Goal: Transaction & Acquisition: Subscribe to service/newsletter

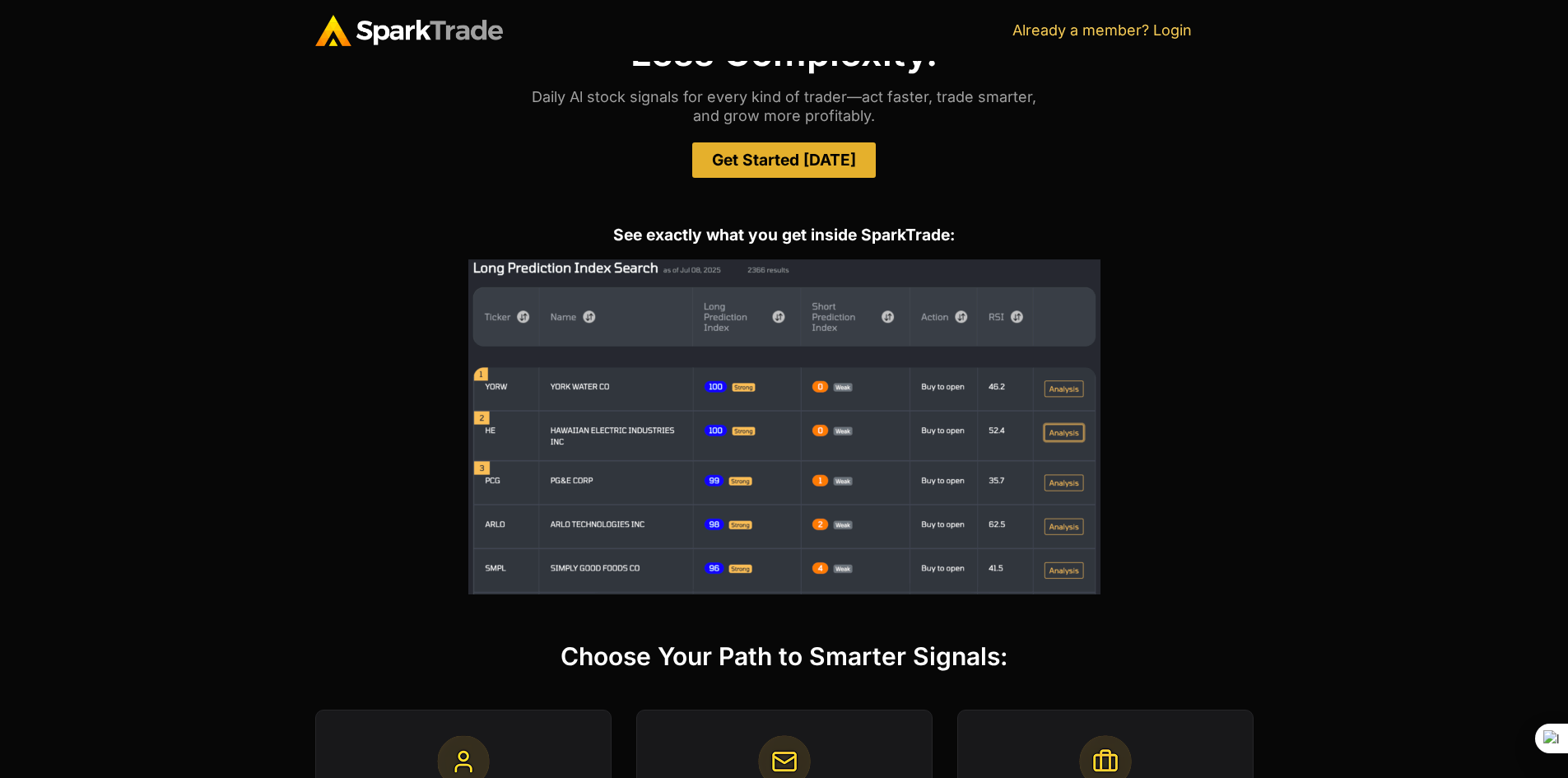
scroll to position [71, 0]
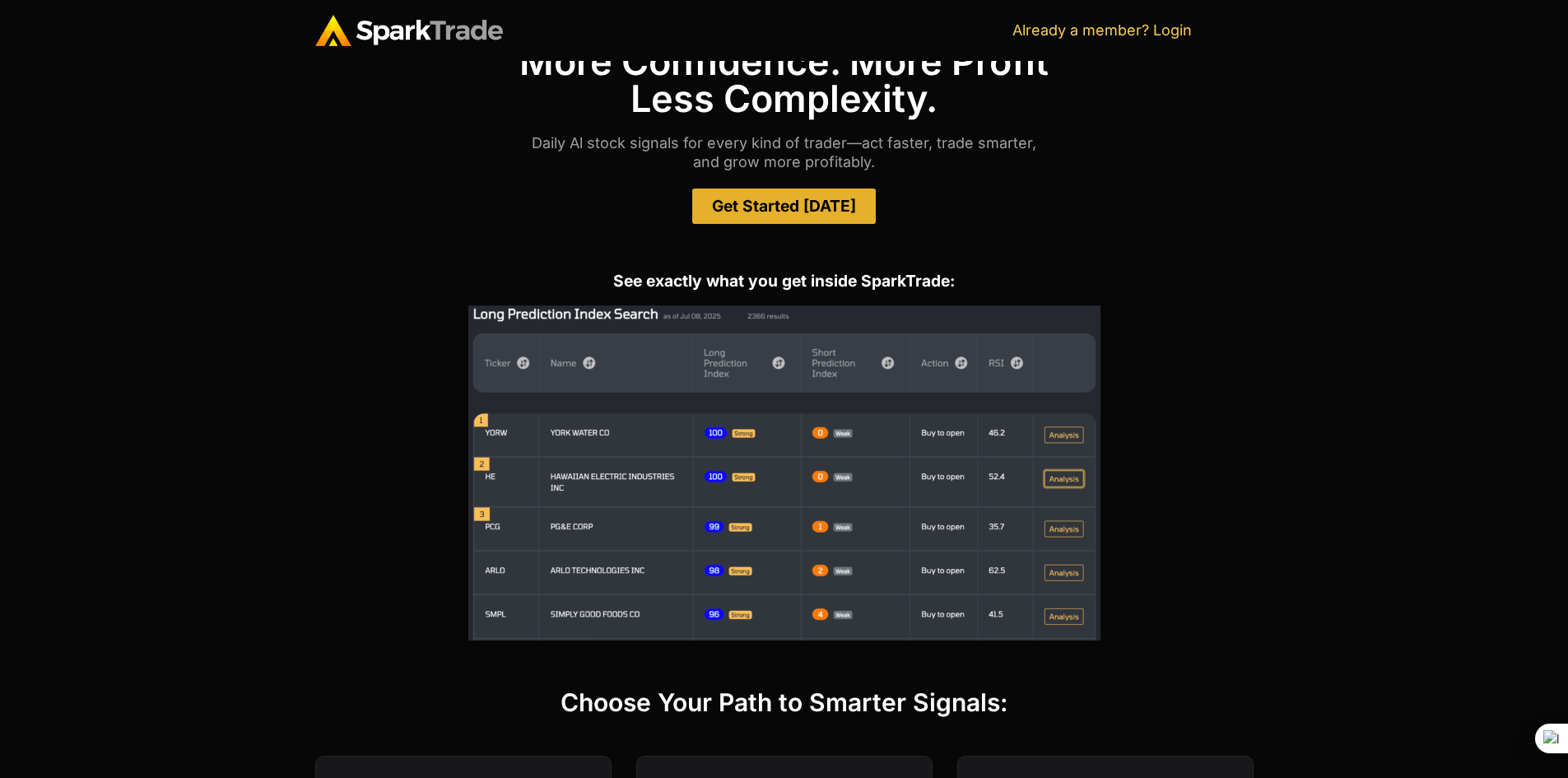
click at [786, 211] on span "Get Started [DATE]" at bounding box center [784, 206] width 144 height 16
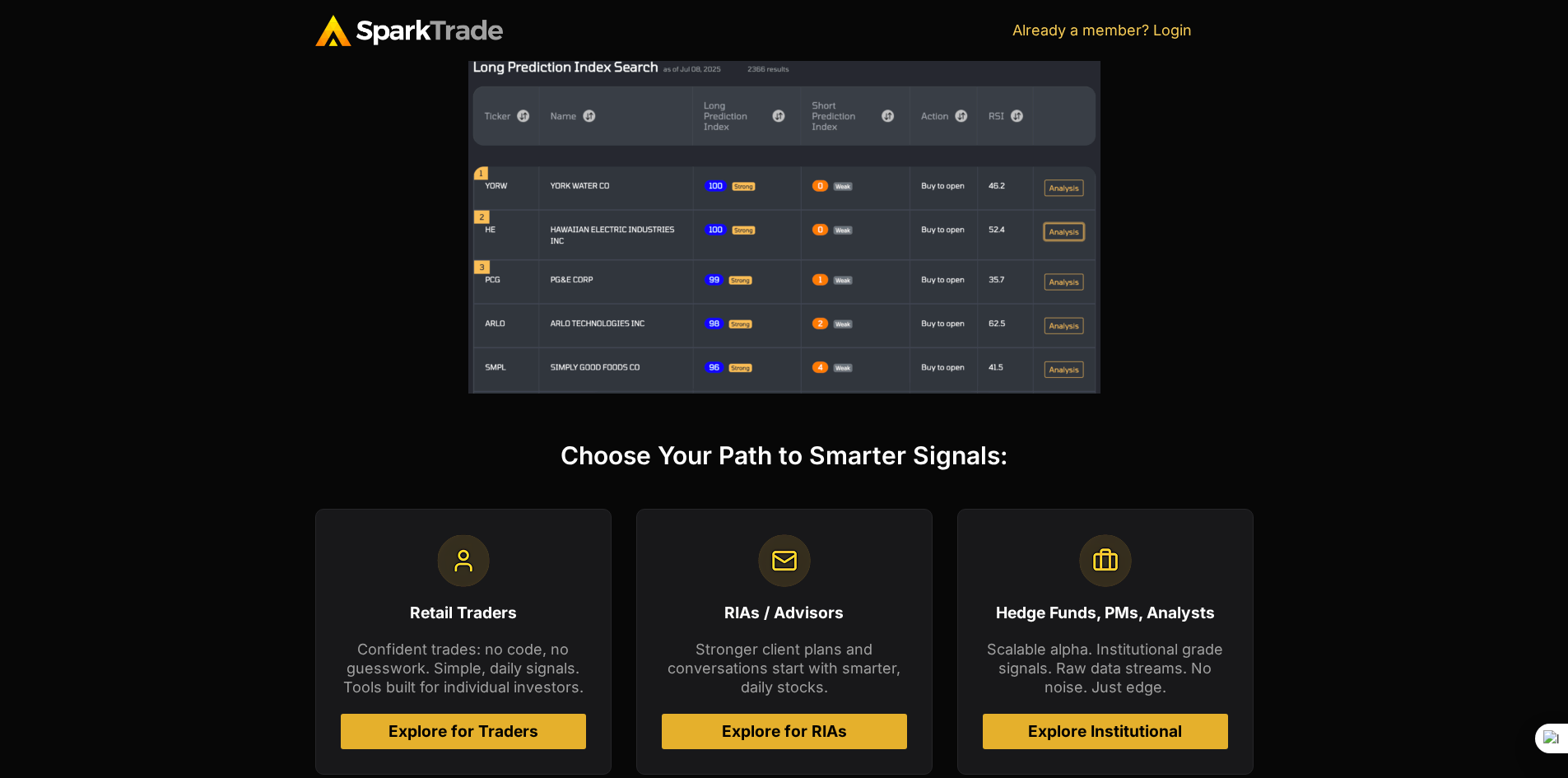
scroll to position [0, 0]
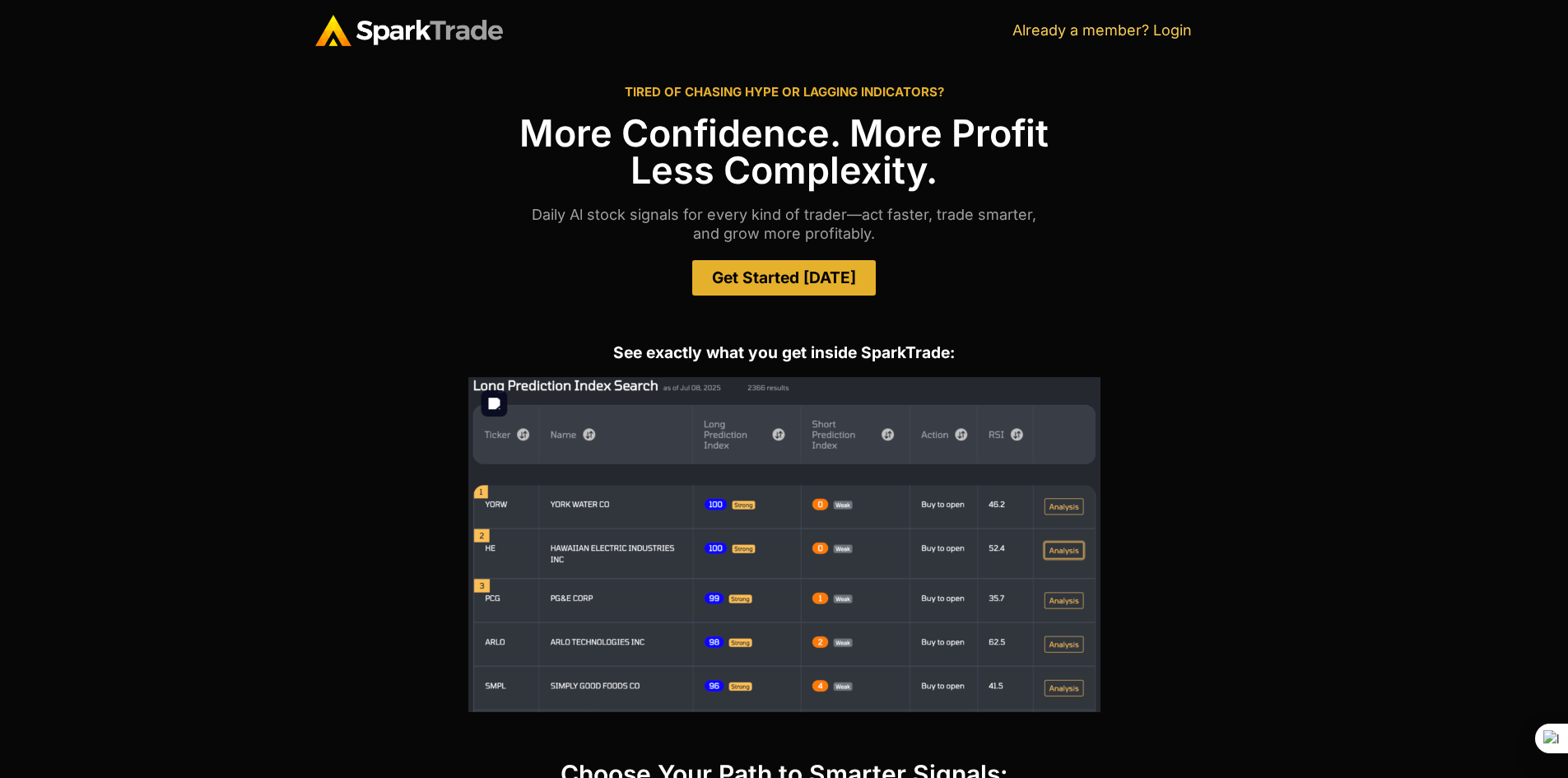
click at [1060, 501] on img at bounding box center [784, 544] width 632 height 335
click at [805, 274] on span "Get Started [DATE]" at bounding box center [784, 278] width 144 height 16
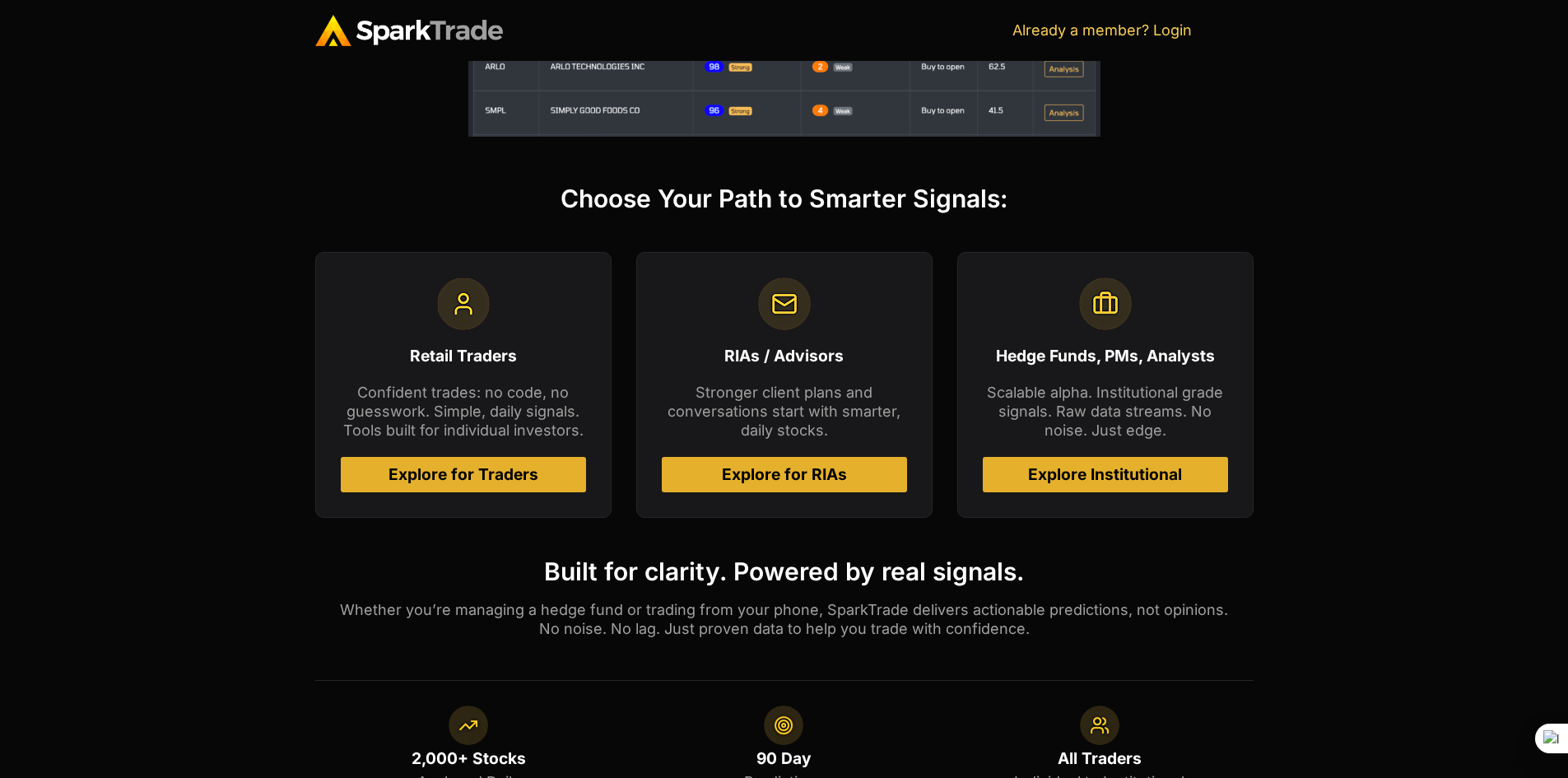
scroll to position [676, 0]
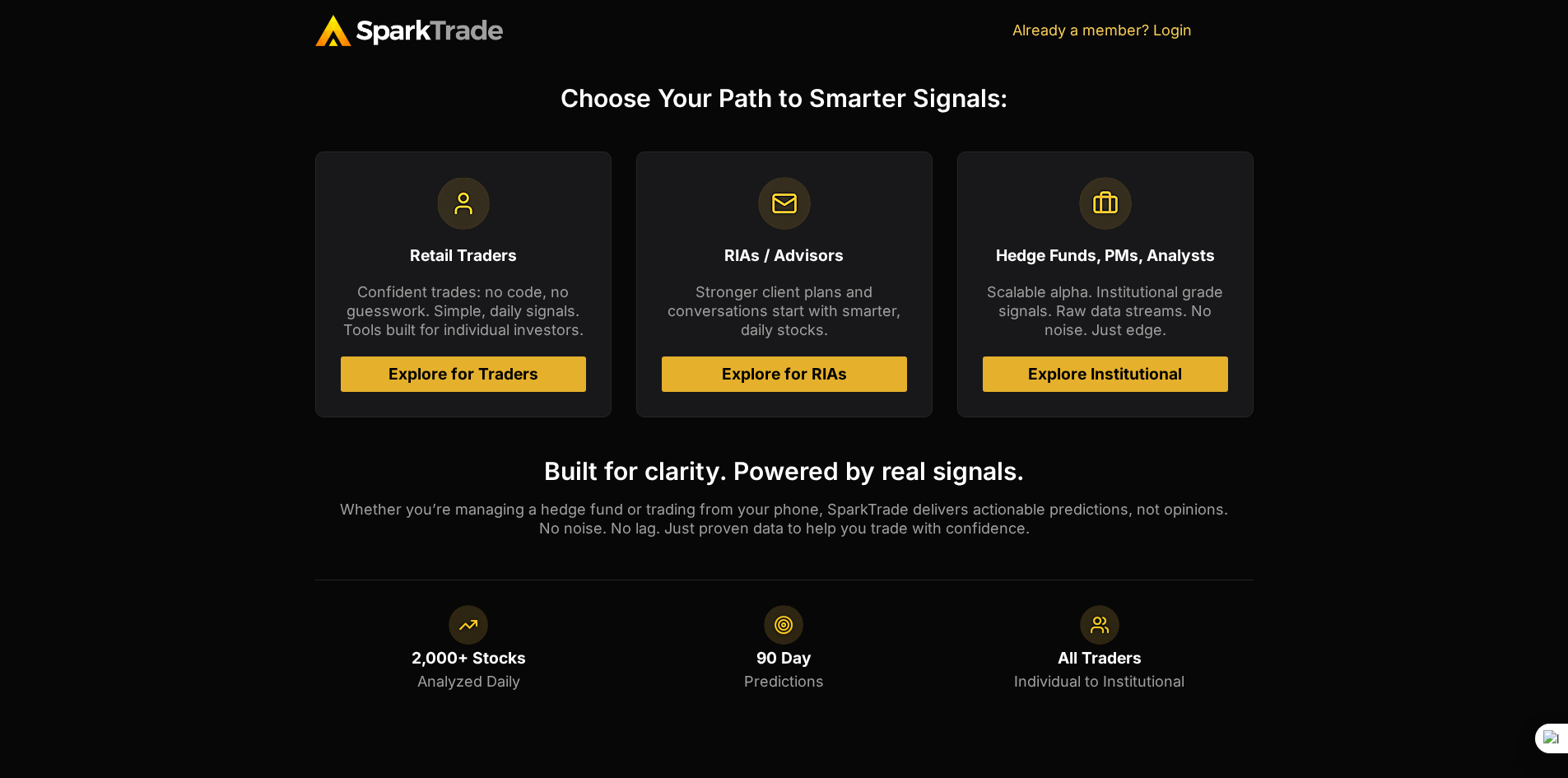
click at [462, 378] on span "Explore for Traders" at bounding box center [464, 374] width 150 height 16
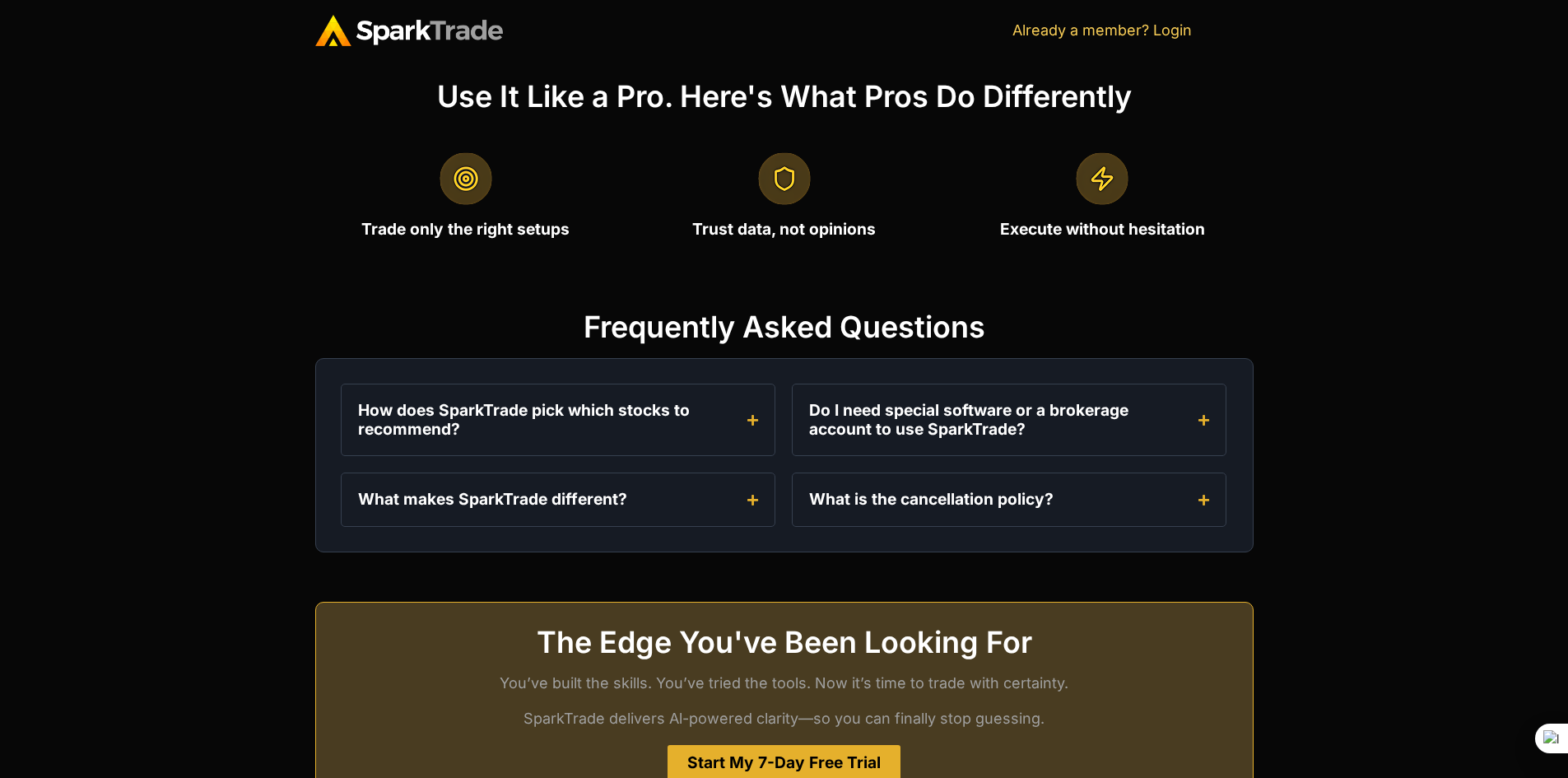
scroll to position [1966, 0]
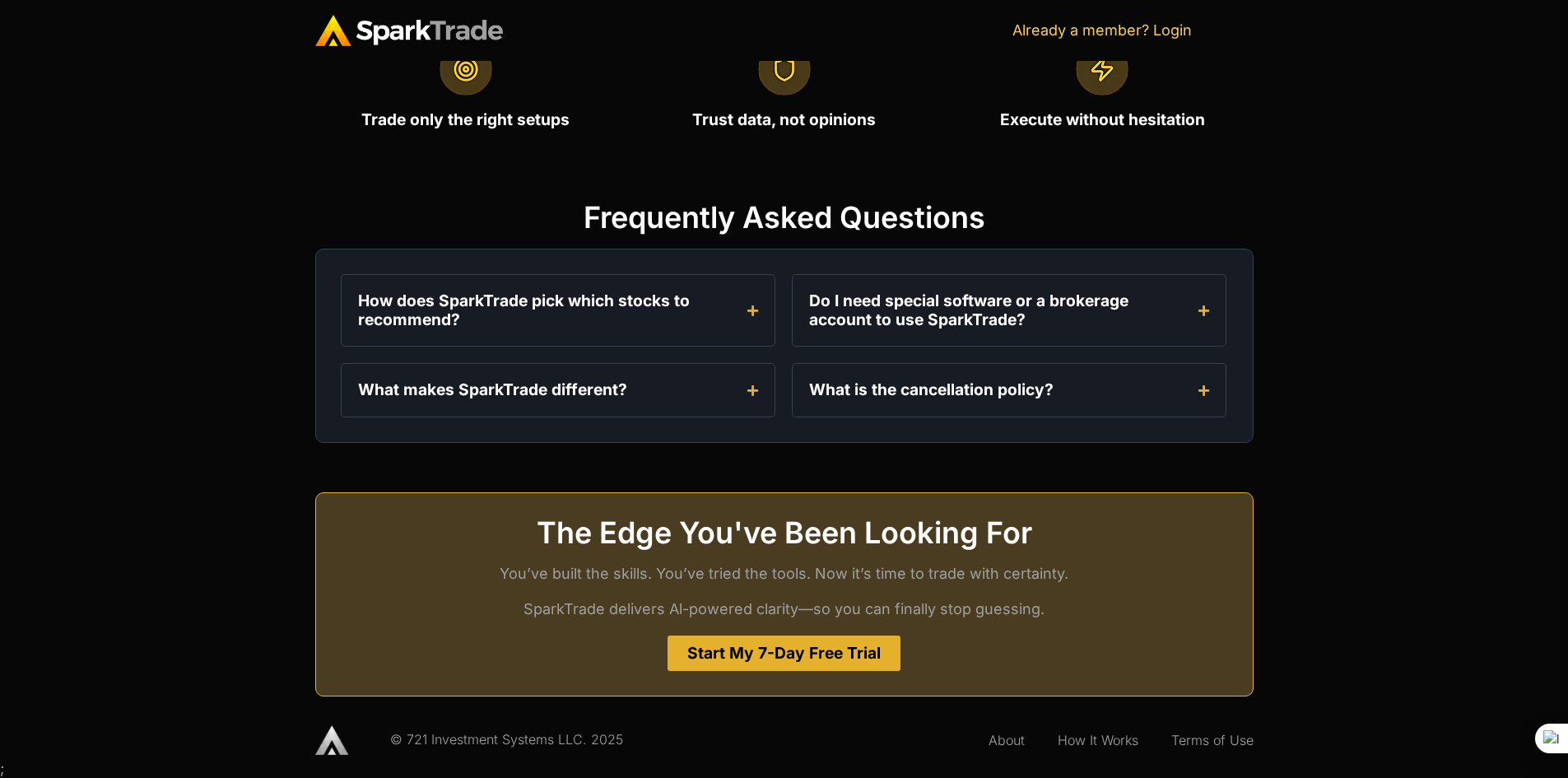
click at [816, 655] on span "Start My 7-Day Free Trial" at bounding box center [784, 653] width 193 height 16
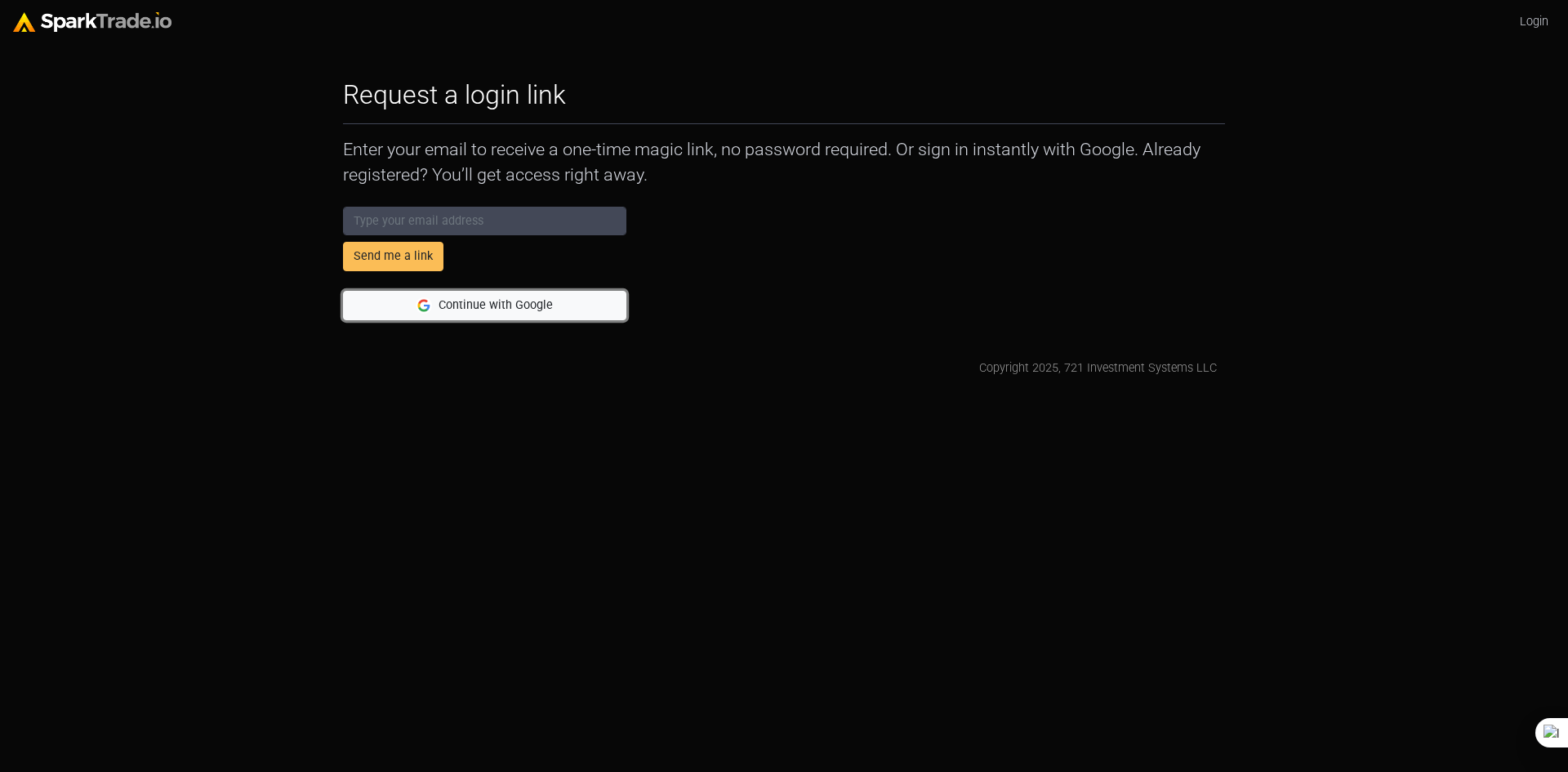
click at [461, 303] on button "Continue with Google" at bounding box center [484, 305] width 283 height 30
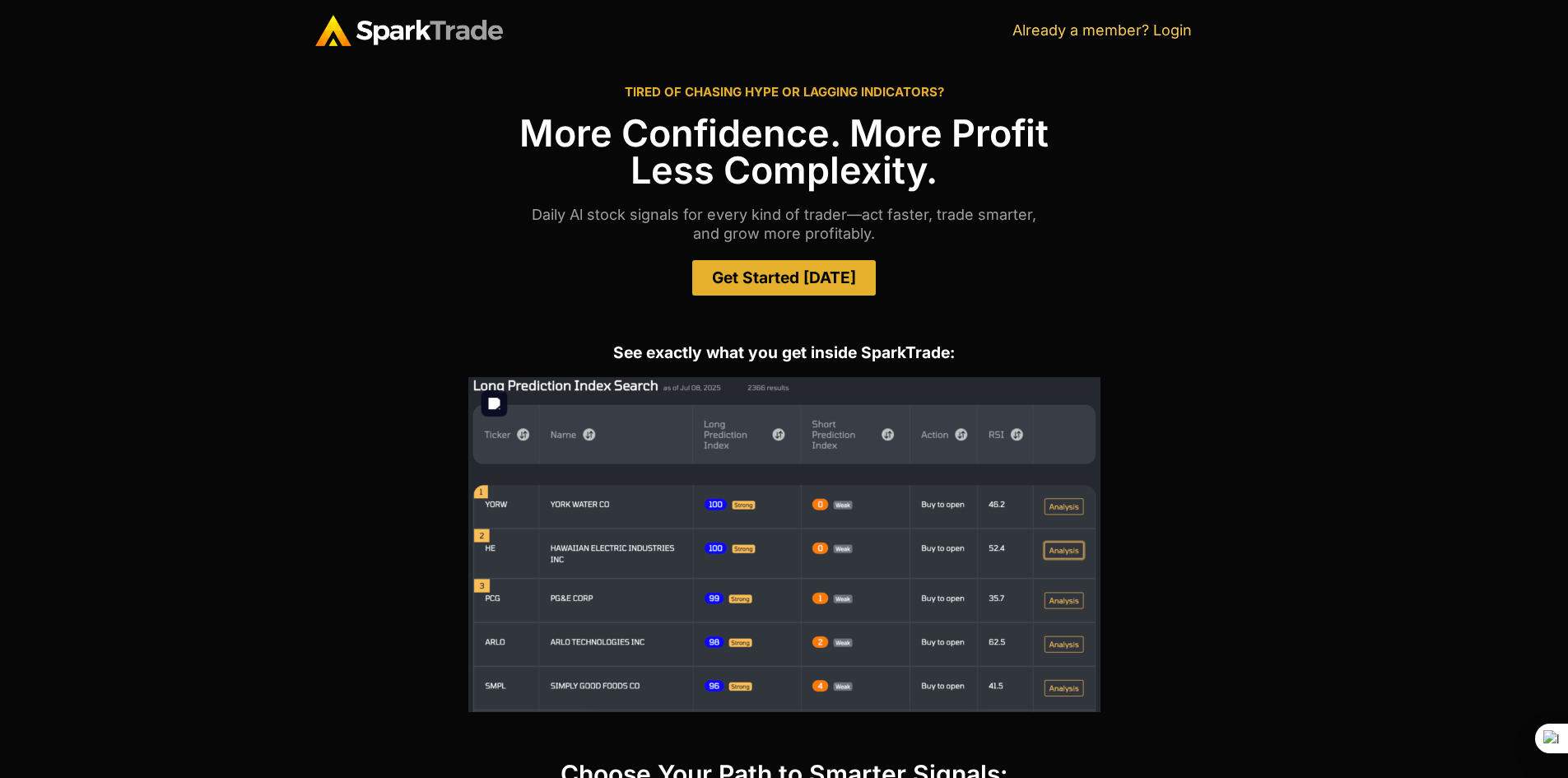
click at [1069, 507] on img at bounding box center [784, 544] width 632 height 335
